Goal: Task Accomplishment & Management: Manage account settings

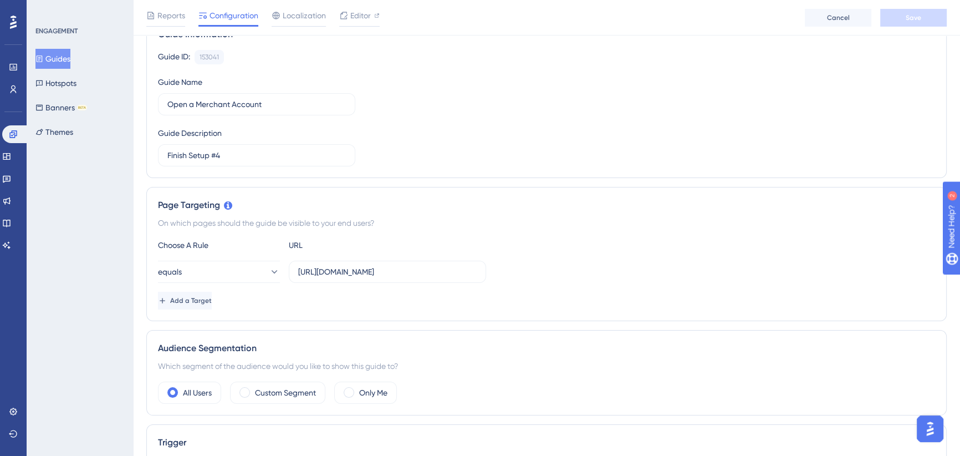
scroll to position [100, 0]
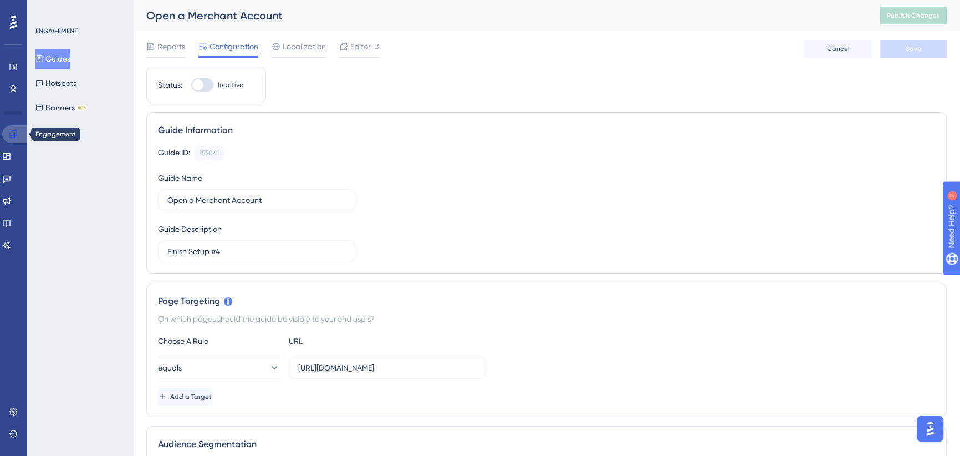
click at [13, 132] on icon at bounding box center [13, 134] width 9 height 9
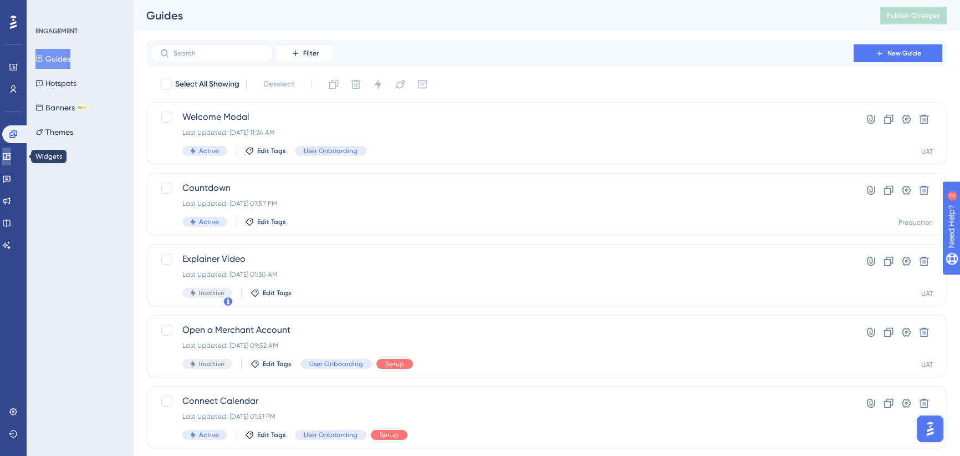
click at [11, 155] on icon at bounding box center [6, 156] width 9 height 9
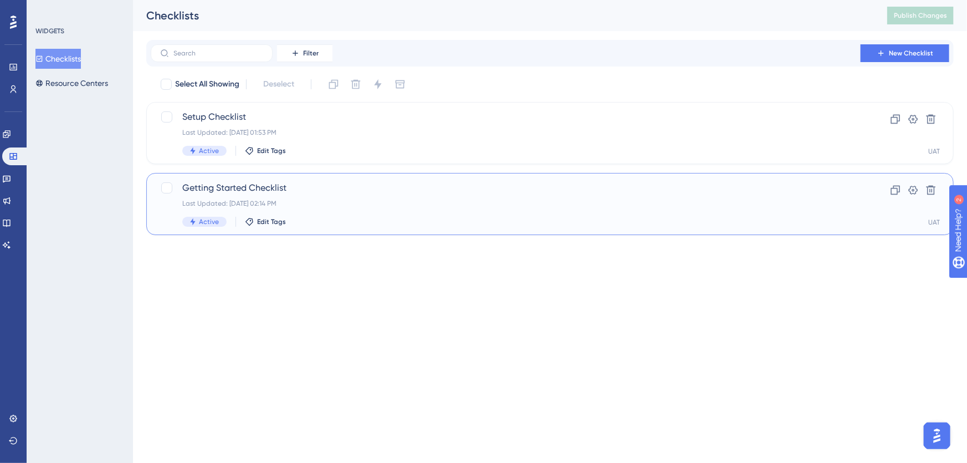
click at [322, 195] on div "Getting Started Checklist Last Updated: [DATE] 02:14 PM Active Edit Tags" at bounding box center [505, 203] width 647 height 45
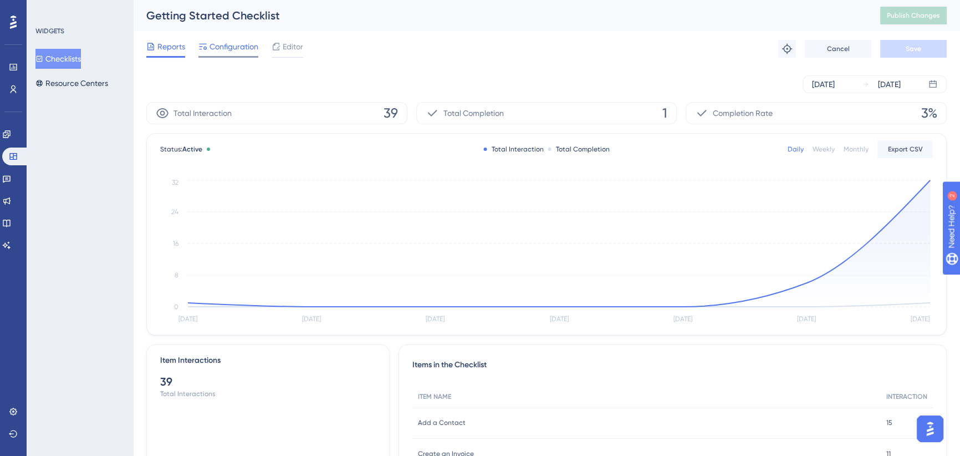
click at [239, 49] on span "Configuration" at bounding box center [234, 46] width 49 height 13
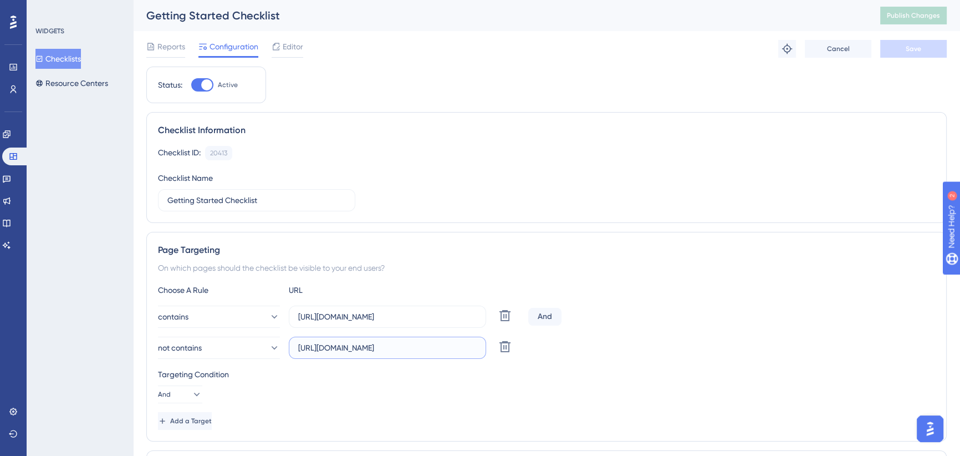
click at [448, 343] on input "[URL][DOMAIN_NAME]" at bounding box center [387, 347] width 178 height 12
drag, startPoint x: 438, startPoint y: 343, endPoint x: 512, endPoint y: 349, distance: 74.5
click at [512, 349] on div "not contains [URL][DOMAIN_NAME] Delete" at bounding box center [341, 347] width 366 height 22
click at [443, 336] on label "[URL][DOMAIN_NAME]" at bounding box center [387, 347] width 197 height 22
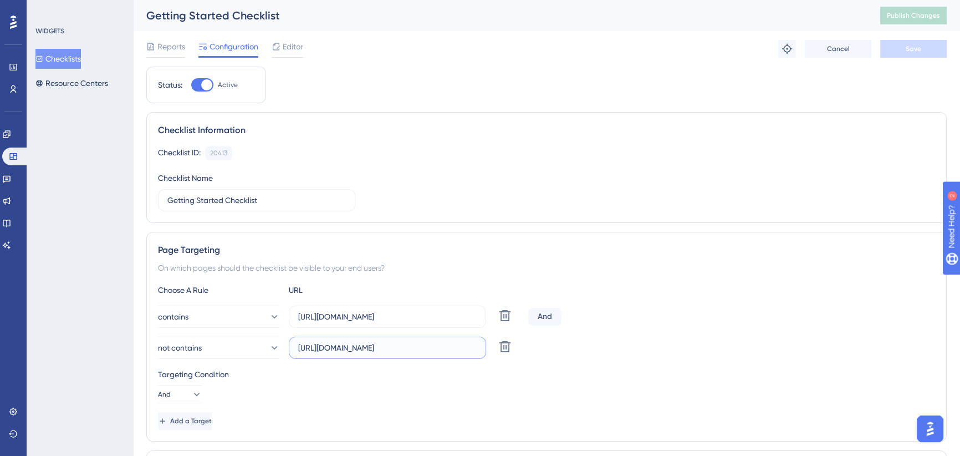
click at [443, 341] on input "[URL][DOMAIN_NAME]" at bounding box center [387, 347] width 178 height 12
click at [421, 314] on input "[URL][DOMAIN_NAME]" at bounding box center [387, 316] width 178 height 12
drag, startPoint x: 427, startPoint y: 318, endPoint x: 497, endPoint y: 316, distance: 69.9
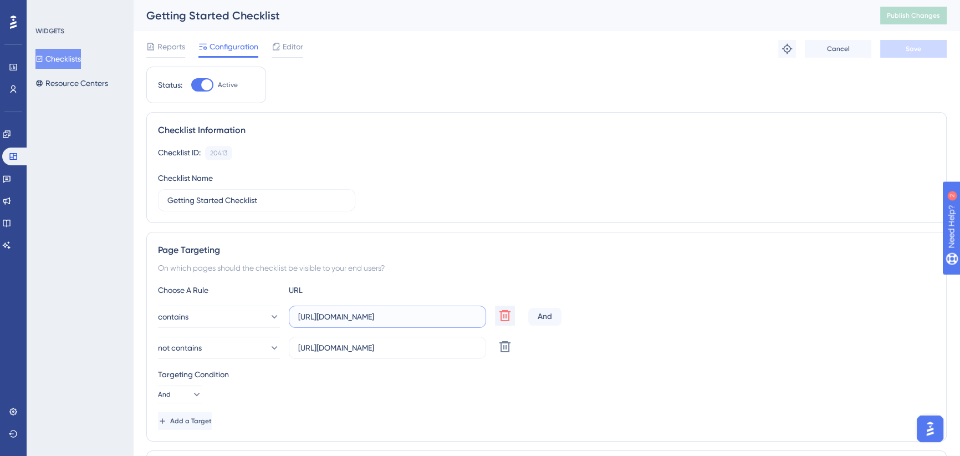
click at [498, 316] on div "contains [URL][DOMAIN_NAME] Delete" at bounding box center [341, 316] width 366 height 22
click at [440, 334] on div "contains [URL][DOMAIN_NAME] Delete And not contains [URL][DOMAIN_NAME] Delete" at bounding box center [546, 331] width 777 height 53
click at [435, 349] on input "[URL][DOMAIN_NAME]" at bounding box center [387, 347] width 178 height 12
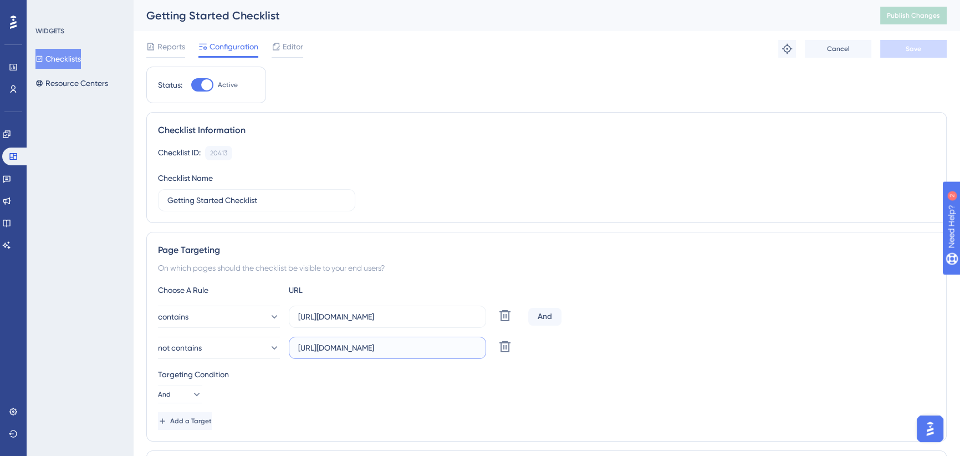
drag, startPoint x: 426, startPoint y: 349, endPoint x: 526, endPoint y: 349, distance: 99.8
click at [526, 349] on div "not contains [URL][DOMAIN_NAME] Delete" at bounding box center [546, 347] width 777 height 22
click at [422, 344] on input "[URL][DOMAIN_NAME]" at bounding box center [387, 347] width 178 height 12
drag, startPoint x: 400, startPoint y: 346, endPoint x: 495, endPoint y: 346, distance: 94.8
click at [494, 346] on div "not contains [URL][DOMAIN_NAME] Delete" at bounding box center [341, 347] width 366 height 22
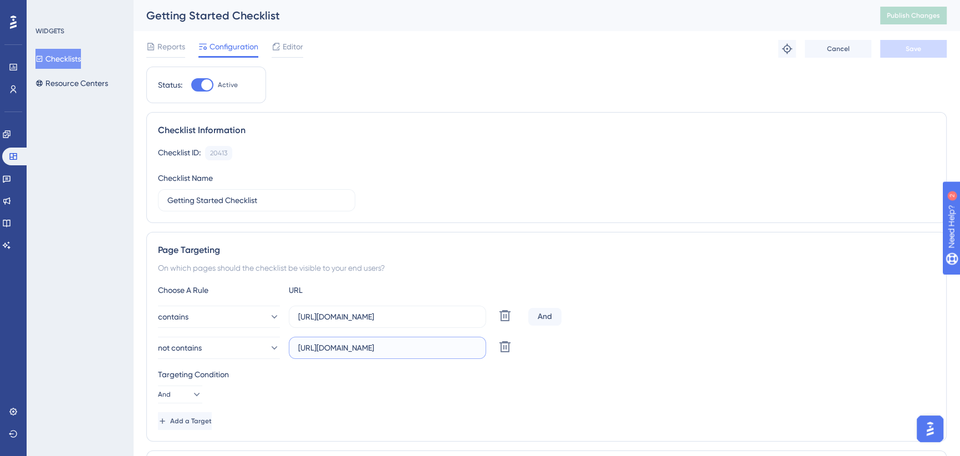
click at [404, 343] on input "[URL][DOMAIN_NAME]" at bounding box center [387, 347] width 178 height 12
click at [399, 345] on input "[URL][DOMAIN_NAME]" at bounding box center [387, 347] width 178 height 12
click at [403, 349] on input "[URL][DOMAIN_NAME]" at bounding box center [387, 347] width 178 height 12
click at [406, 345] on input "[URL][DOMAIN_NAME]" at bounding box center [387, 347] width 178 height 12
click at [393, 343] on input "[URL][DOMAIN_NAME]" at bounding box center [387, 347] width 178 height 12
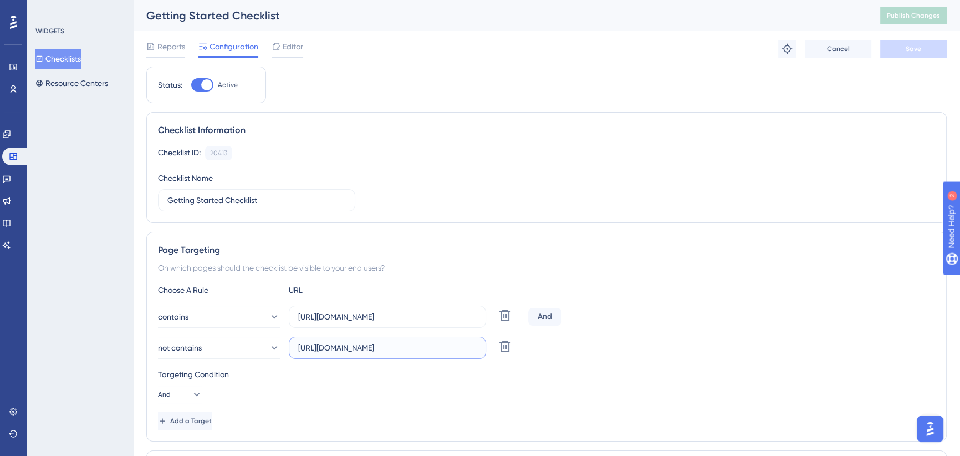
drag, startPoint x: 399, startPoint y: 345, endPoint x: 492, endPoint y: 346, distance: 93.1
click at [492, 346] on div "not contains [URL][DOMAIN_NAME] Delete" at bounding box center [341, 347] width 366 height 22
